Goal: Check status: Check status

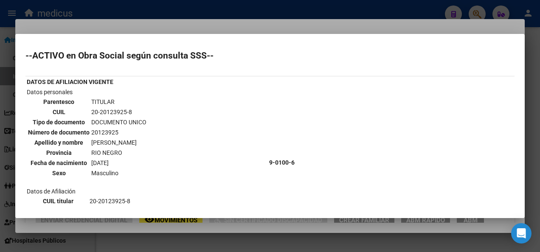
scroll to position [506, 0]
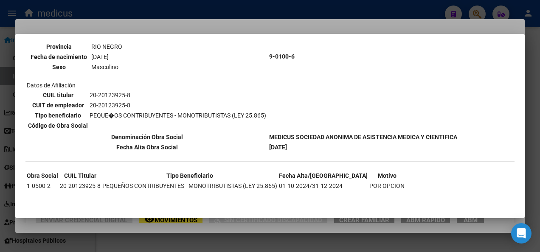
click at [219, 244] on div at bounding box center [270, 126] width 540 height 252
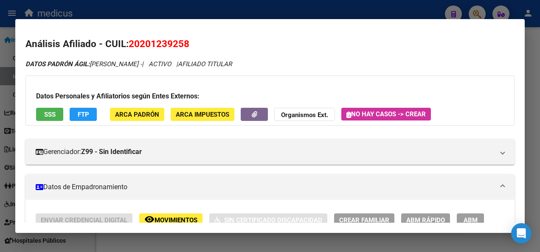
click at [219, 244] on div at bounding box center [270, 126] width 540 height 252
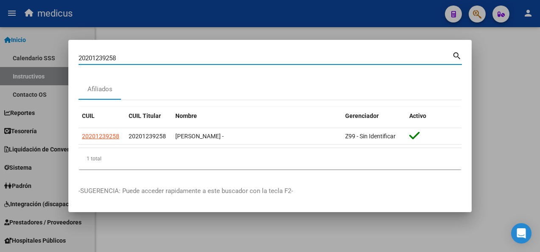
drag, startPoint x: 119, startPoint y: 58, endPoint x: 66, endPoint y: 58, distance: 53.1
click at [66, 58] on div "20201239258 Buscar (apellido, dni, cuil, nro traspaso, cuit, obra social) searc…" at bounding box center [270, 126] width 540 height 252
paste input "7385491293"
type input "27385491293"
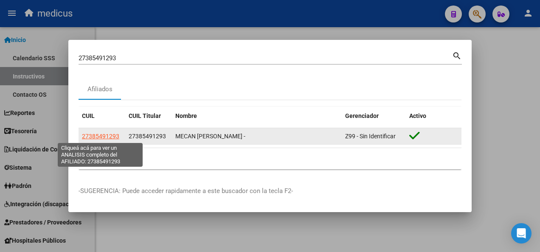
click at [95, 136] on span "27385491293" at bounding box center [100, 136] width 37 height 7
type textarea "27385491293"
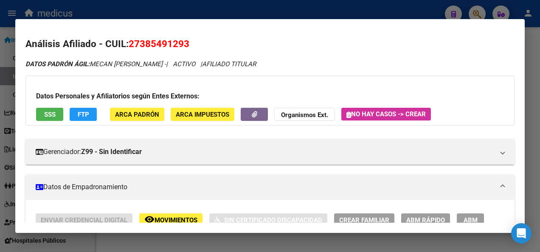
click at [53, 115] on span "SSS" at bounding box center [49, 115] width 11 height 8
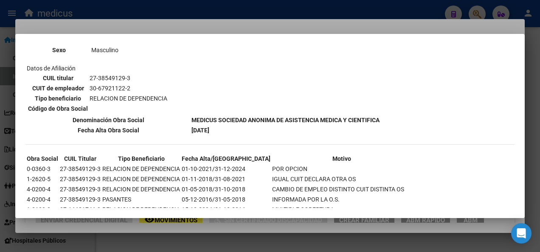
scroll to position [436, 0]
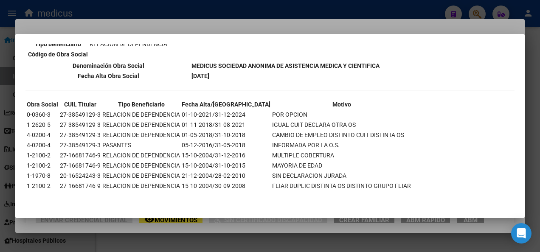
click at [320, 234] on div at bounding box center [270, 126] width 540 height 252
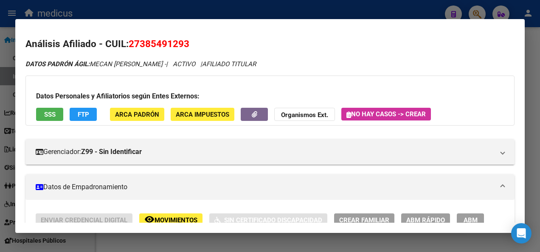
click at [318, 239] on div at bounding box center [270, 126] width 540 height 252
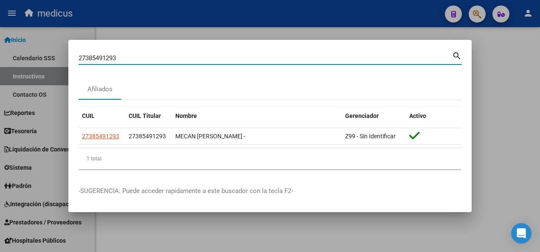
drag, startPoint x: 122, startPoint y: 57, endPoint x: 67, endPoint y: 63, distance: 55.9
click at [67, 63] on div "27385491293 Buscar (apellido, dni, cuil, nro traspaso, cuit, obra social) searc…" at bounding box center [270, 126] width 540 height 252
paste input "43823768"
type input "27343823768"
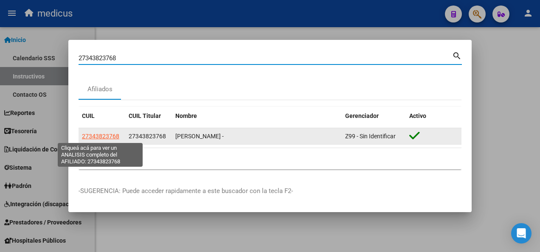
click at [101, 138] on span "27343823768" at bounding box center [100, 136] width 37 height 7
type textarea "27343823768"
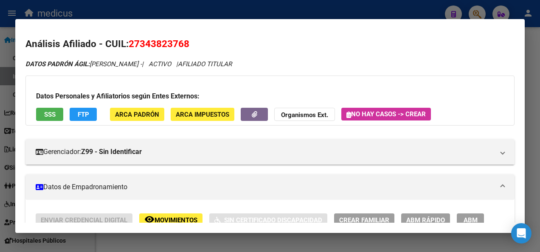
click at [44, 114] on span "SSS" at bounding box center [49, 115] width 11 height 8
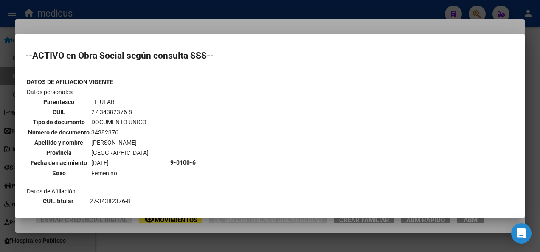
scroll to position [0, 0]
click at [249, 247] on div at bounding box center [270, 126] width 540 height 252
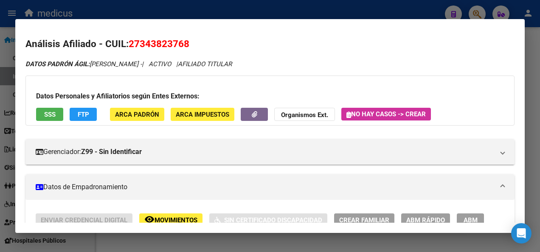
click at [249, 247] on div at bounding box center [270, 126] width 540 height 252
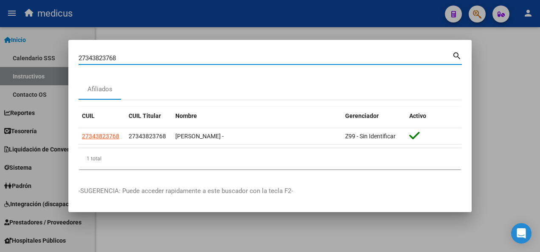
drag, startPoint x: 120, startPoint y: 58, endPoint x: 37, endPoint y: 60, distance: 83.7
click at [37, 60] on div "27343823768 Buscar (apellido, dni, cuil, nro traspaso, cuit, obra social) searc…" at bounding box center [270, 126] width 540 height 252
paste input "0401855204"
type input "20401855204"
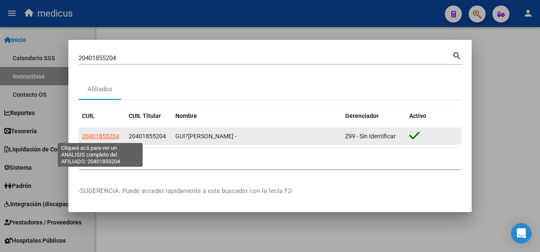
click at [94, 133] on span "20401855204" at bounding box center [100, 136] width 37 height 7
type textarea "20401855204"
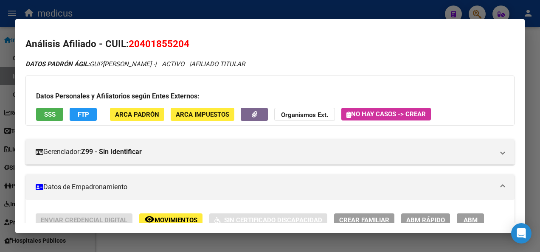
click at [46, 118] on span "SSS" at bounding box center [49, 115] width 11 height 8
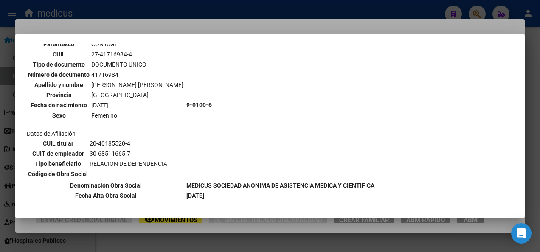
scroll to position [274, 0]
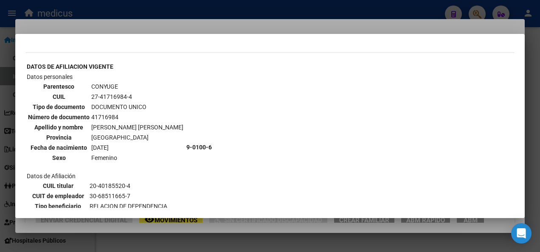
click at [209, 244] on div at bounding box center [270, 126] width 540 height 252
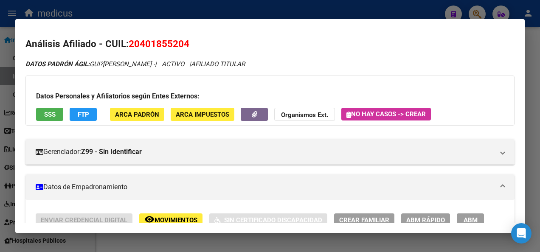
click at [209, 244] on div at bounding box center [270, 126] width 540 height 252
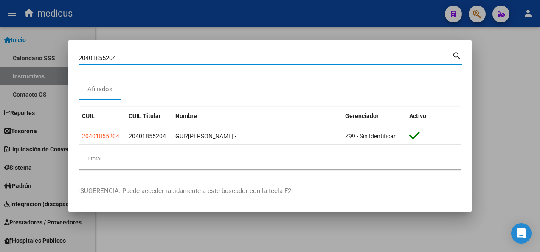
drag, startPoint x: 132, startPoint y: 59, endPoint x: 55, endPoint y: 59, distance: 76.4
click at [55, 59] on div "20401855204 Buscar (apellido, dni, cuil, [PERSON_NAME], cuit, obra social) sear…" at bounding box center [270, 126] width 540 height 252
paste input "351132273"
type input "20351132273"
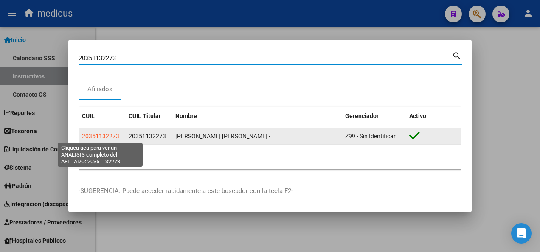
click at [97, 133] on span "20351132273" at bounding box center [100, 136] width 37 height 7
type textarea "20351132273"
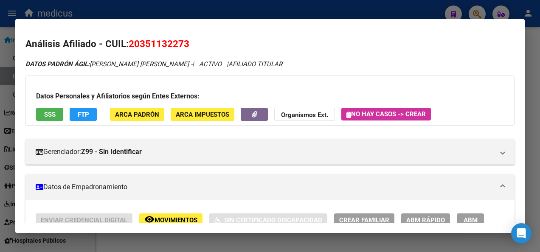
click at [50, 115] on span "SSS" at bounding box center [49, 115] width 11 height 8
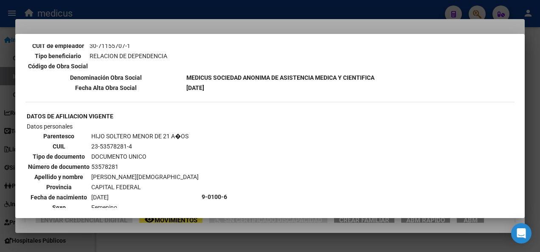
scroll to position [297, 0]
